Goal: Information Seeking & Learning: Check status

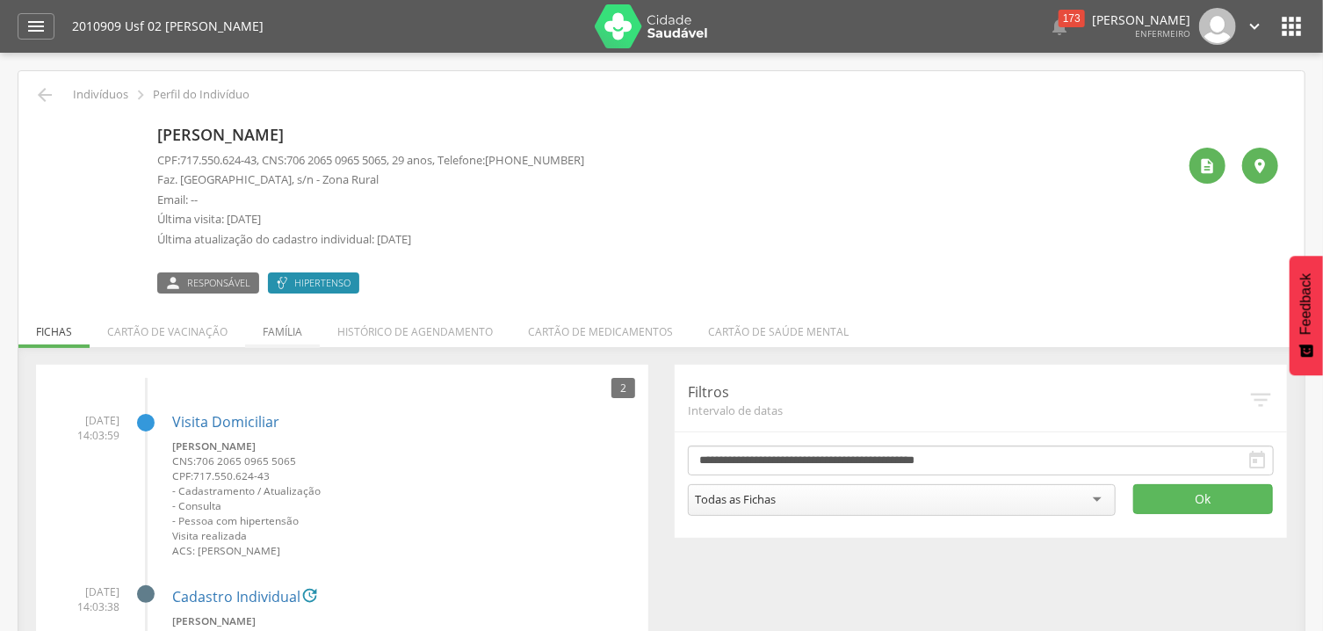
click at [277, 331] on li "Família" at bounding box center [282, 327] width 75 height 41
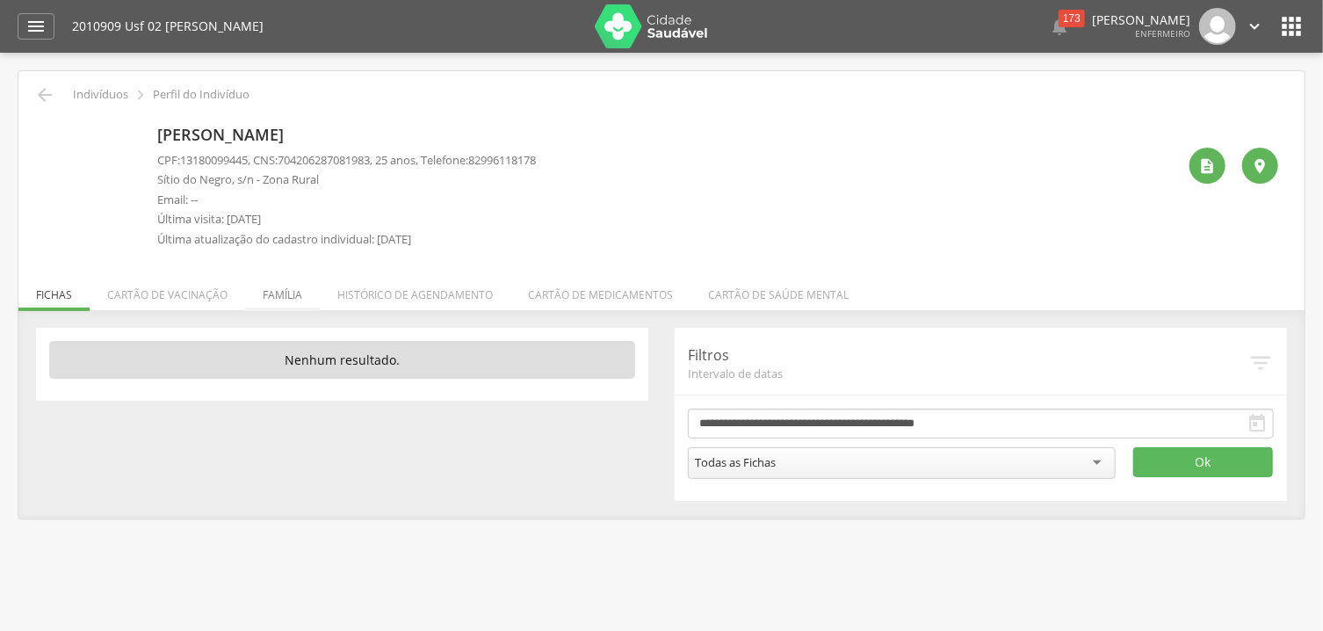
click at [288, 296] on li "Família" at bounding box center [282, 290] width 75 height 41
click at [291, 292] on li "Família" at bounding box center [282, 290] width 75 height 41
click at [291, 292] on ul "Fichas Cartão de vacinação Família Histórico de agendamento Cartão de medicamen…" at bounding box center [661, 294] width 1286 height 15
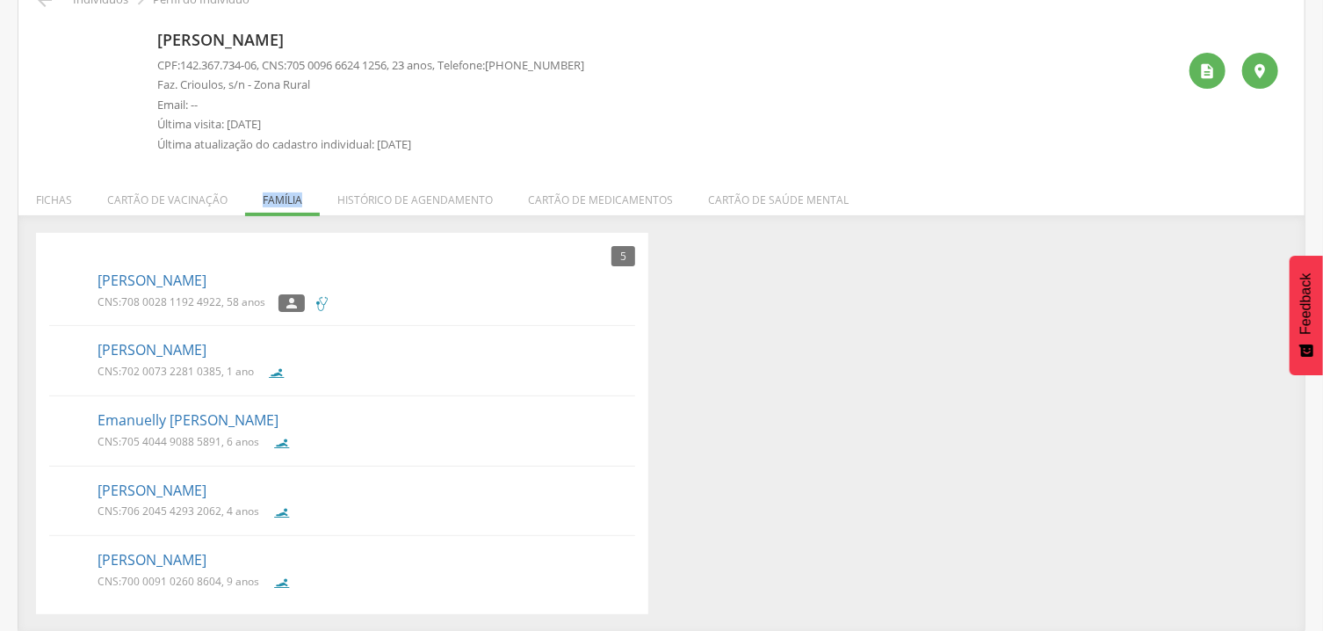
scroll to position [97, 0]
click at [561, 469] on ul "Maria Jose dos Santos CNS: 708 0028 1192 4922 , 58 anos  Alejandro Raylan Lúci…" at bounding box center [342, 430] width 586 height 332
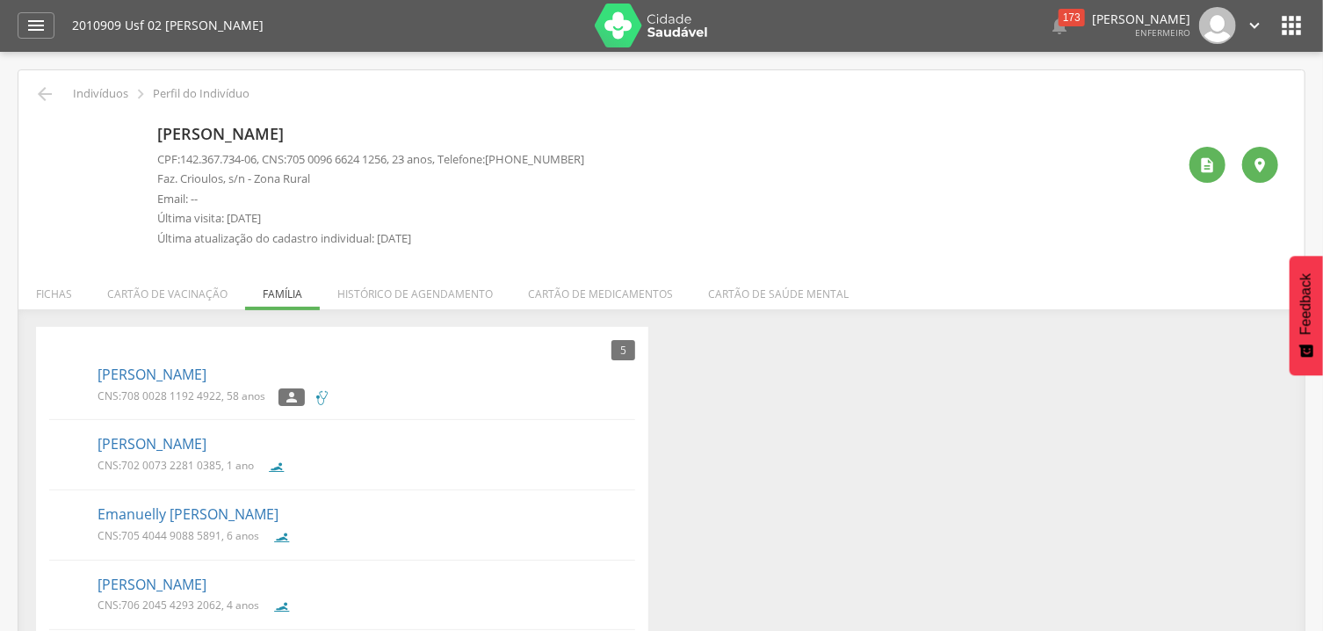
scroll to position [0, 0]
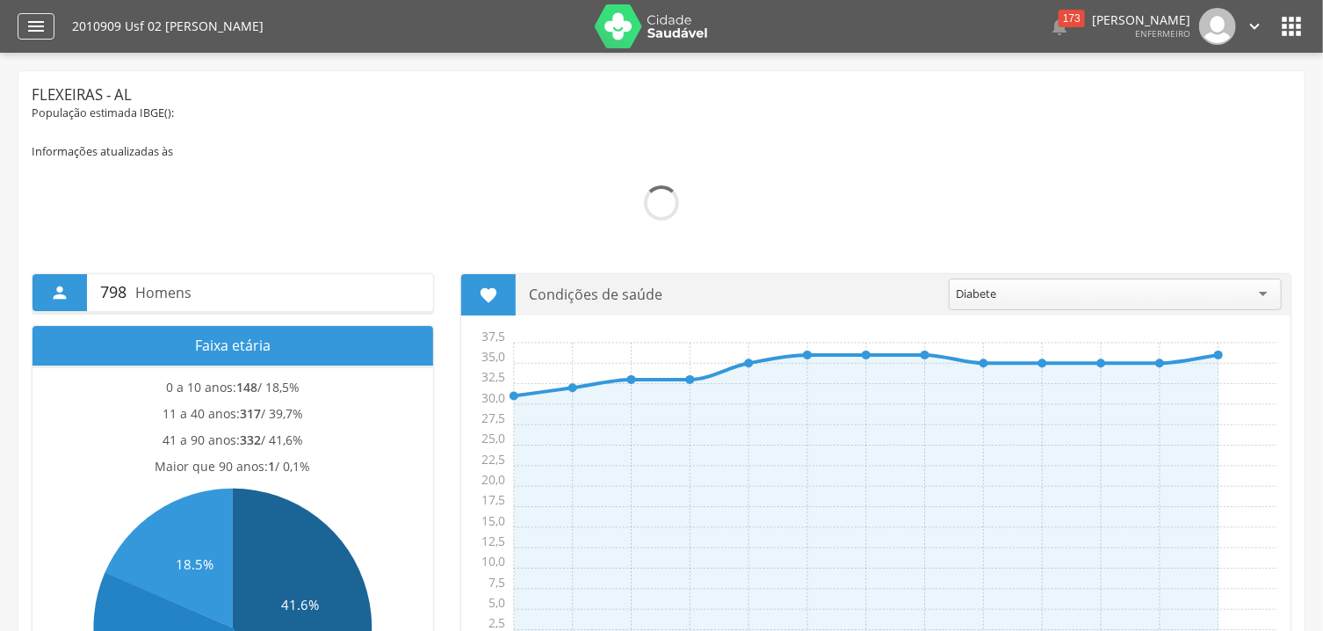
click at [30, 24] on icon "" at bounding box center [35, 26] width 21 height 21
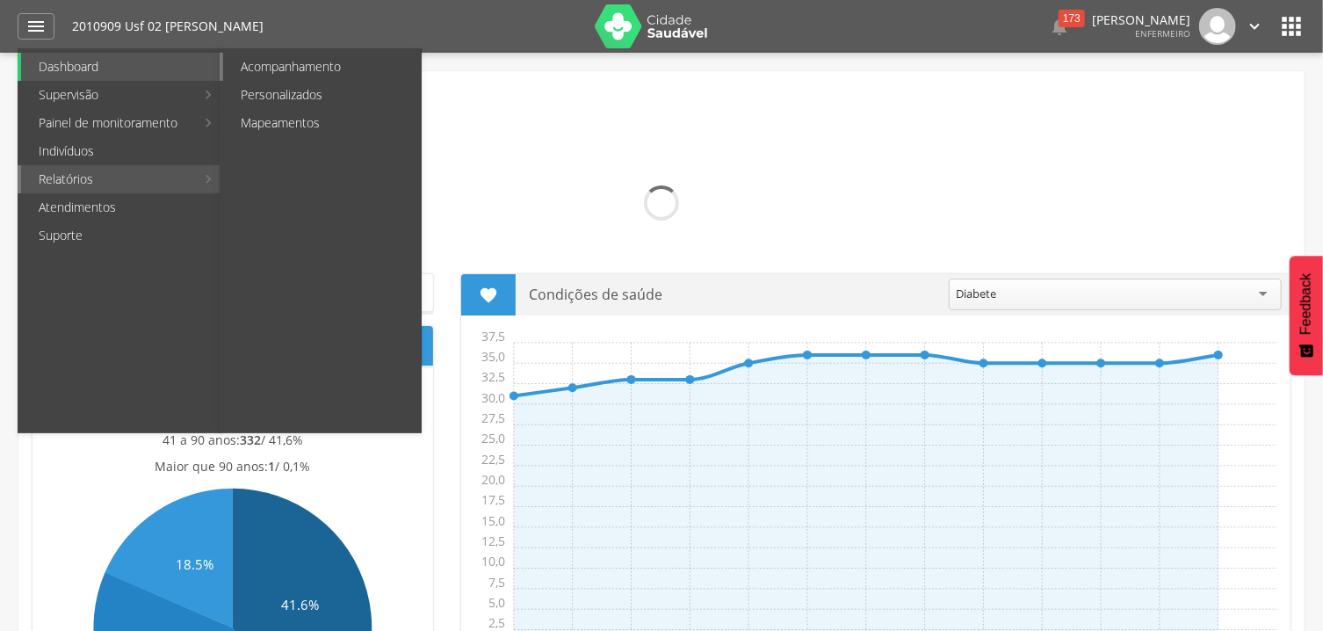
click at [320, 61] on link "Acompanhamento" at bounding box center [322, 67] width 198 height 28
click at [320, 61] on div " Supervisão  Distritos  Ubs Coordenador: - Flexeiras / AL Intervalo de Tempo…" at bounding box center [661, 368] width 1323 height 631
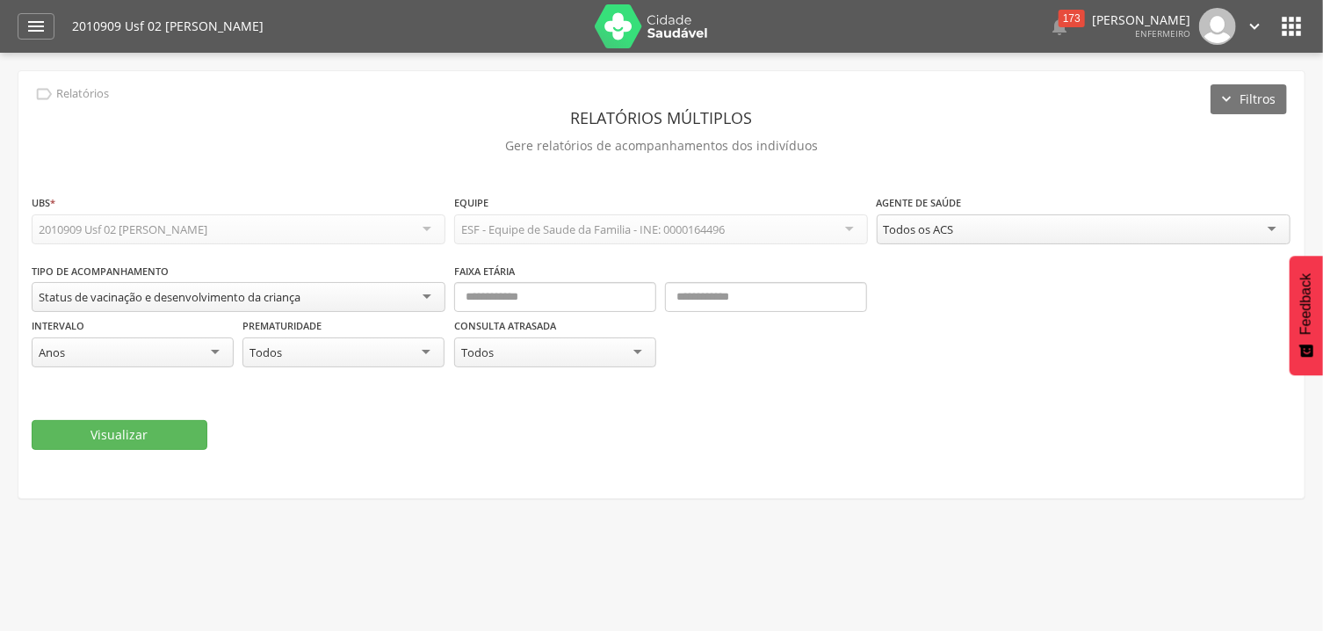
click at [210, 355] on div "Anos" at bounding box center [133, 352] width 202 height 30
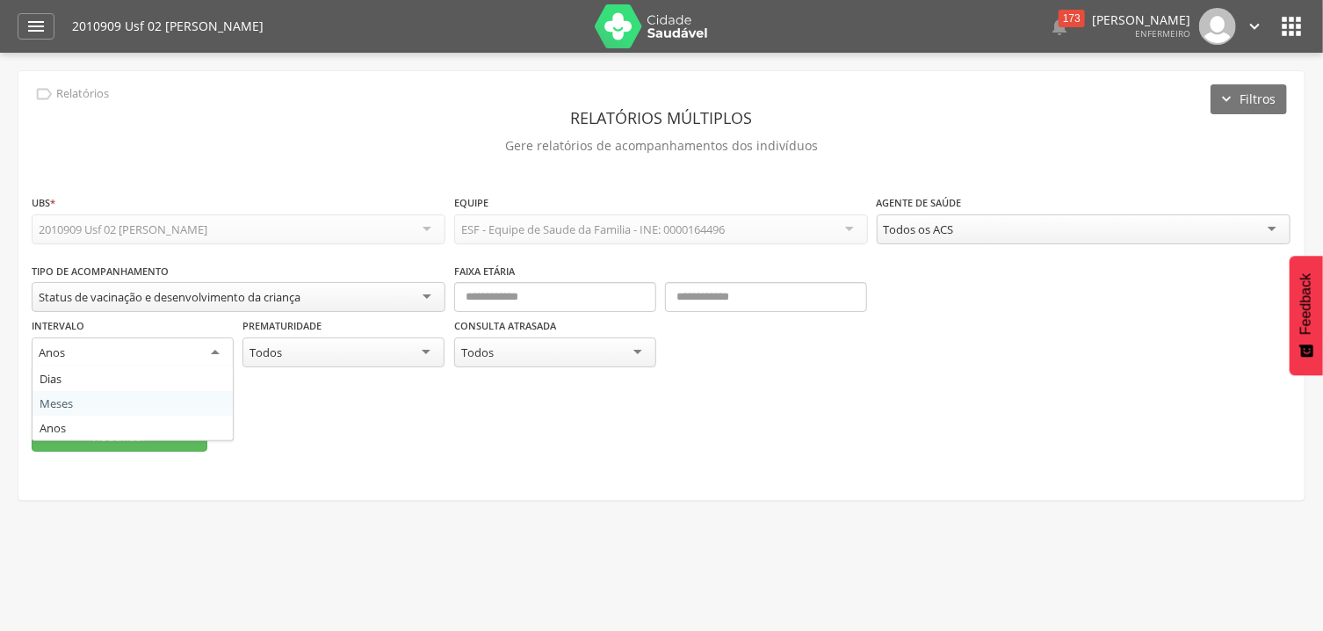
click at [174, 408] on fieldset "**********" at bounding box center [662, 322] width 1260 height 258
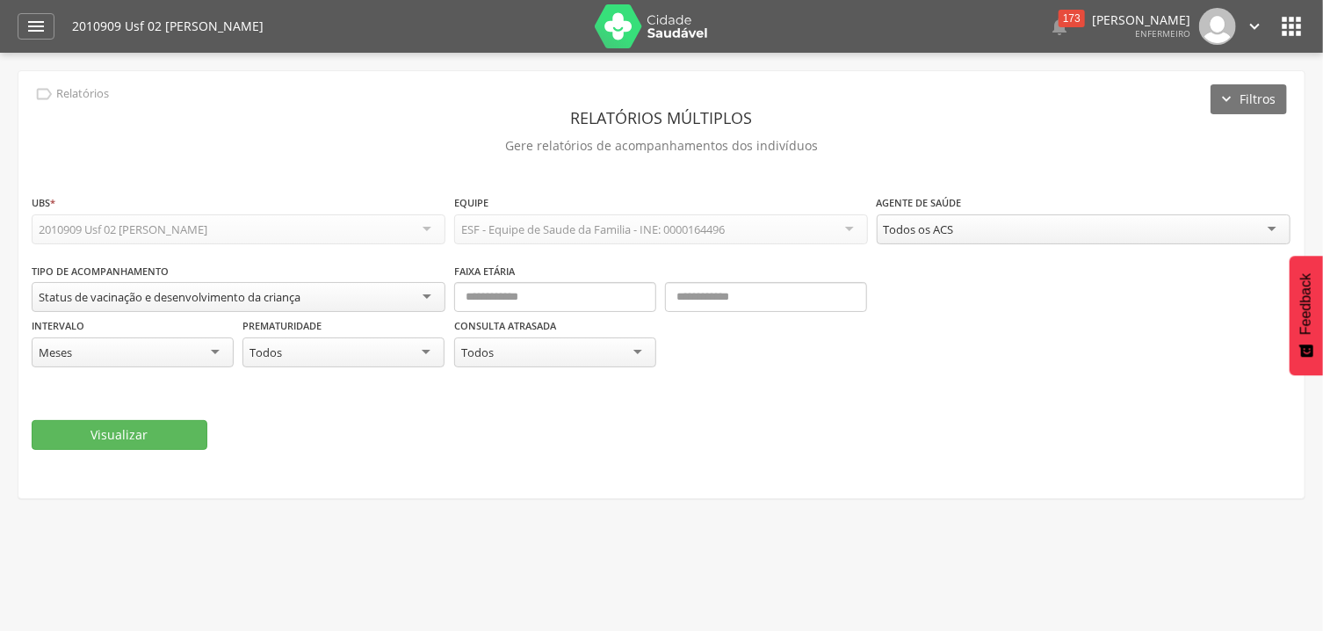
click at [174, 408] on fieldset "**********" at bounding box center [662, 321] width 1260 height 256
click at [588, 298] on input "text" at bounding box center [555, 297] width 202 height 30
type input "*"
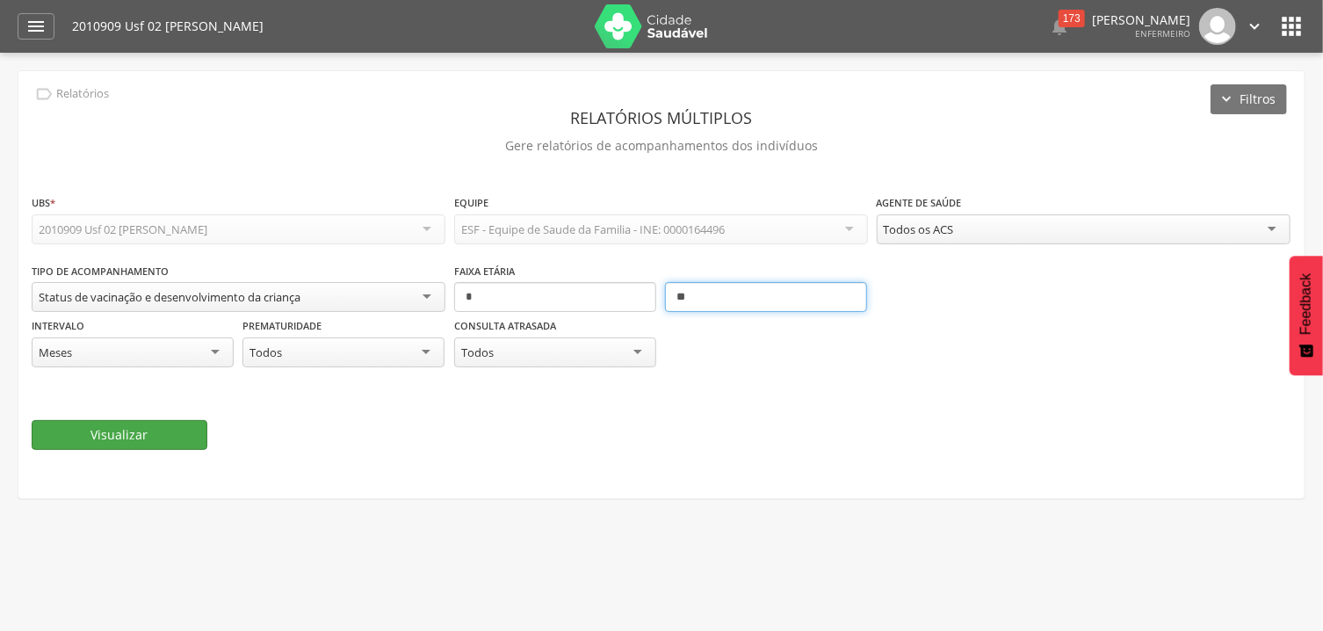
type input "**"
click at [171, 434] on button "Visualizar" at bounding box center [120, 435] width 176 height 30
